Goal: Task Accomplishment & Management: Use online tool/utility

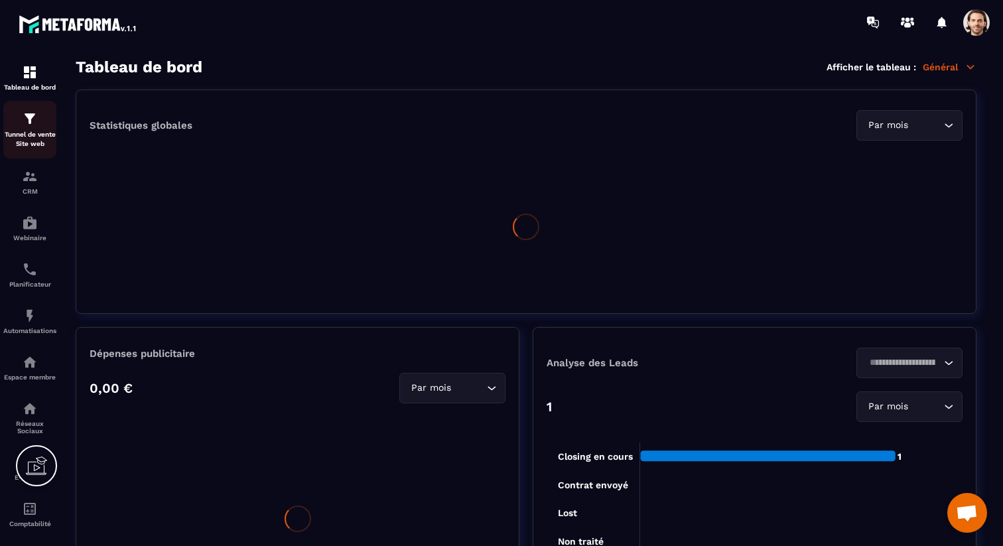
click at [21, 131] on p "Tunnel de vente Site web" at bounding box center [29, 139] width 53 height 19
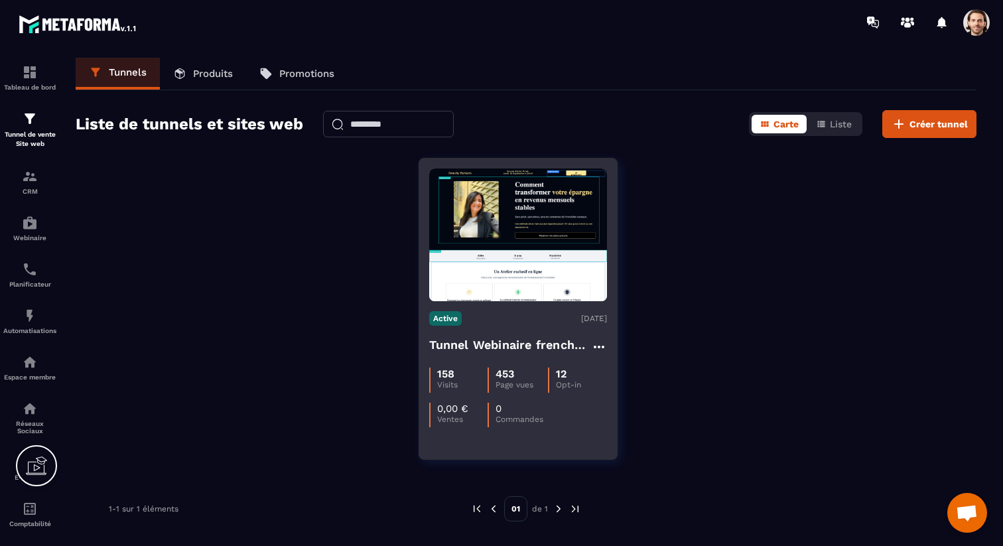
click at [491, 352] on h4 "Tunnel Webinaire frenchy partners" at bounding box center [510, 345] width 162 height 19
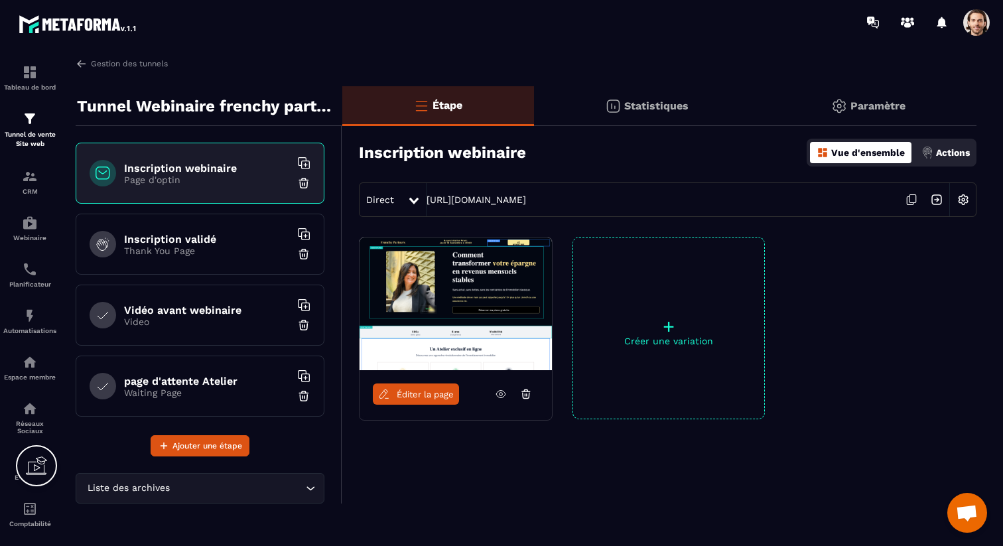
click at [397, 399] on link "Éditer la page" at bounding box center [416, 393] width 86 height 21
